Goal: Find specific page/section

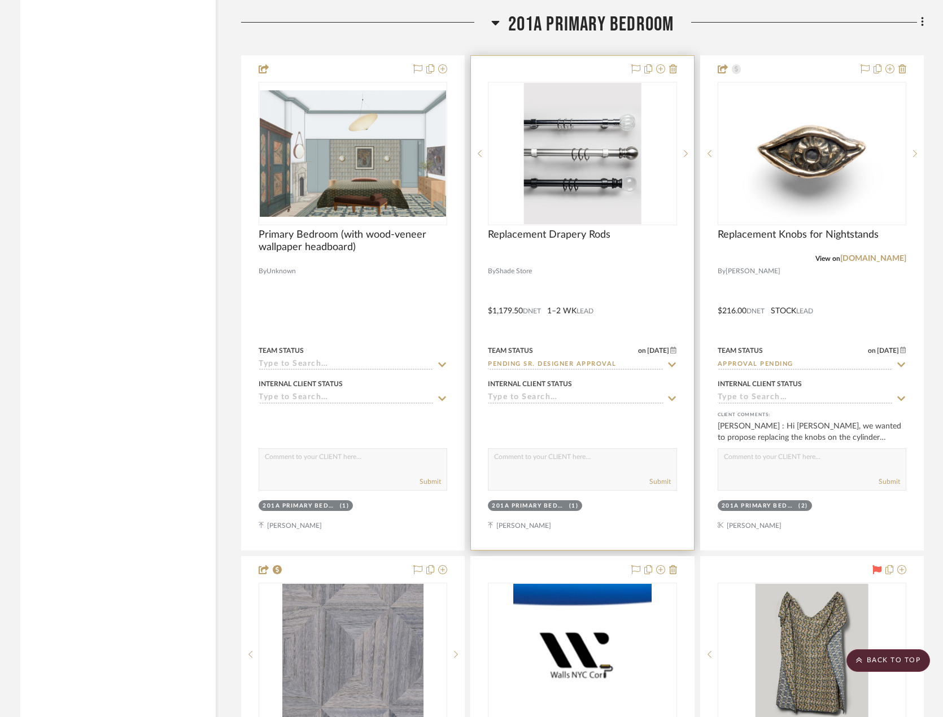
click at [576, 283] on div at bounding box center [582, 303] width 222 height 494
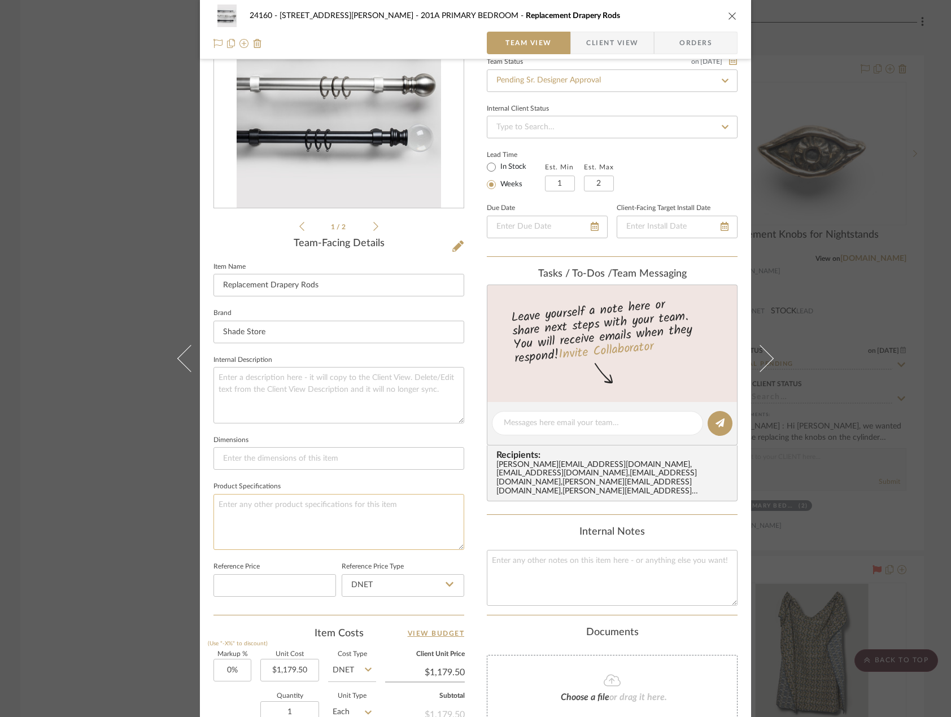
scroll to position [332, 0]
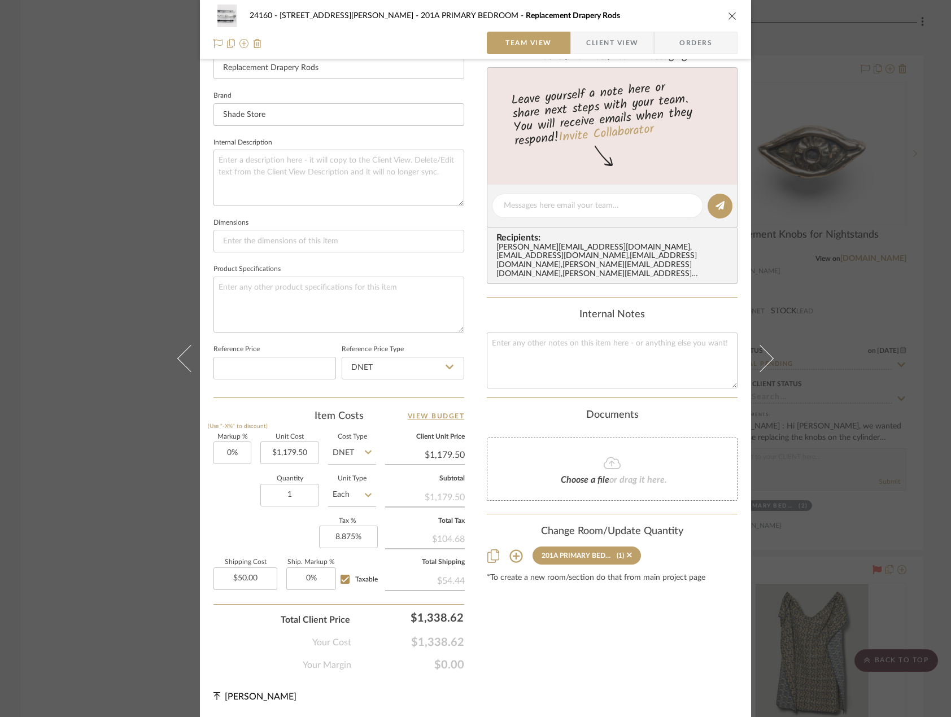
click at [113, 281] on div "24160 - [STREET_ADDRESS][PERSON_NAME] PRIMARY BEDROOM Replacement Drapery Rods …" at bounding box center [475, 358] width 951 height 717
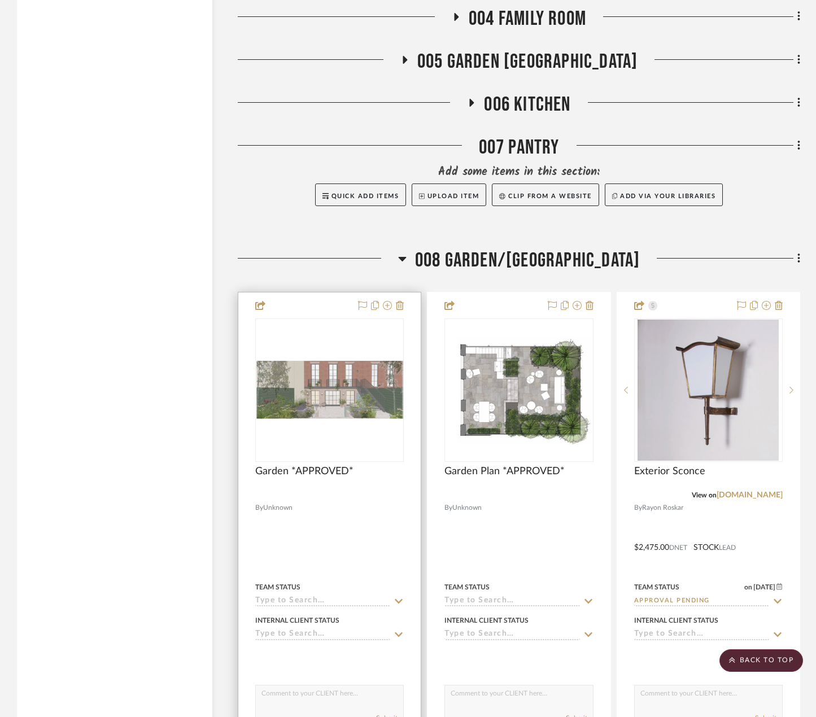
scroll to position [9463, 0]
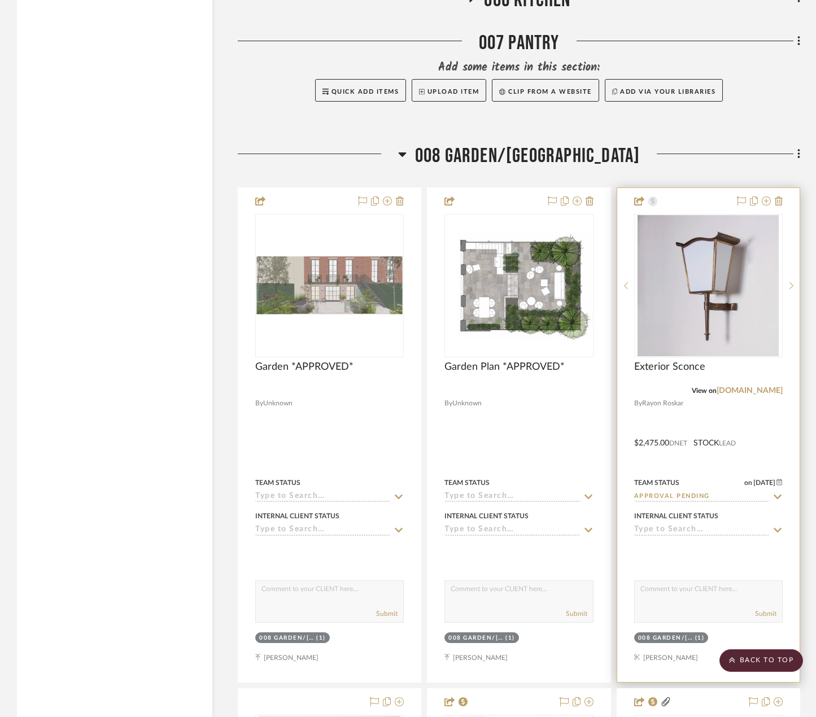
click at [688, 396] on div at bounding box center [708, 435] width 182 height 494
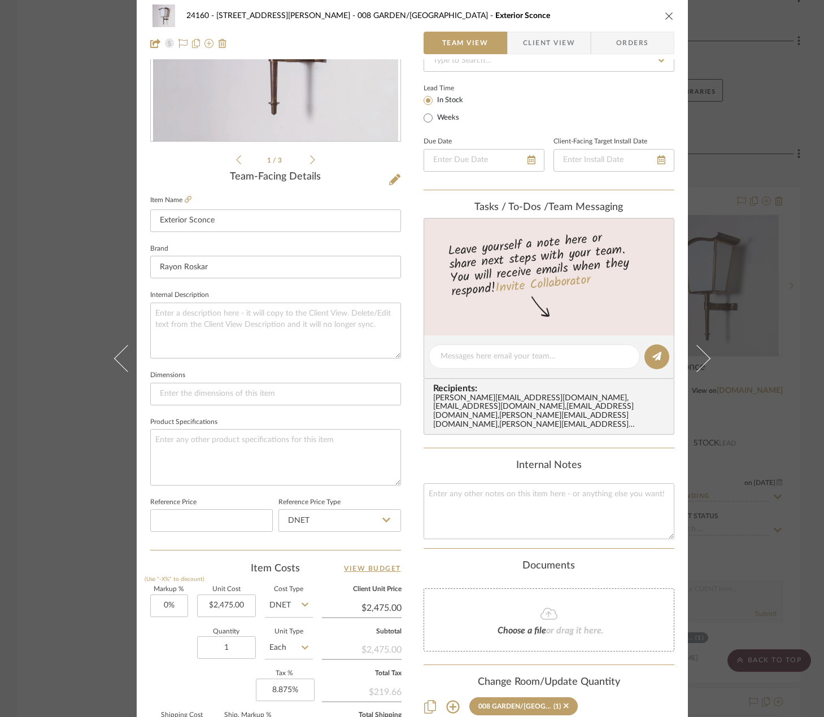
scroll to position [334, 0]
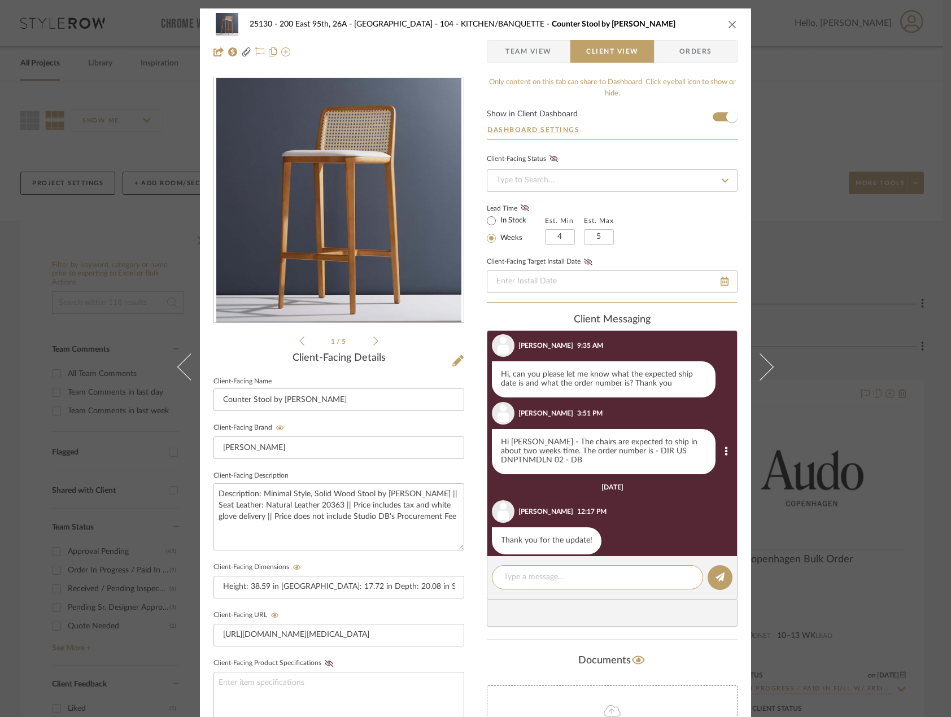
scroll to position [944, 0]
